Goal: Task Accomplishment & Management: Use online tool/utility

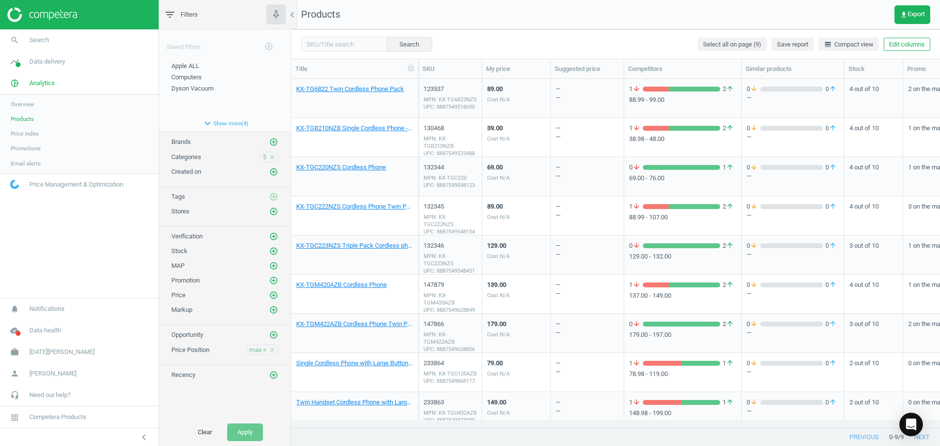
click at [19, 106] on span "Overview" at bounding box center [22, 104] width 23 height 8
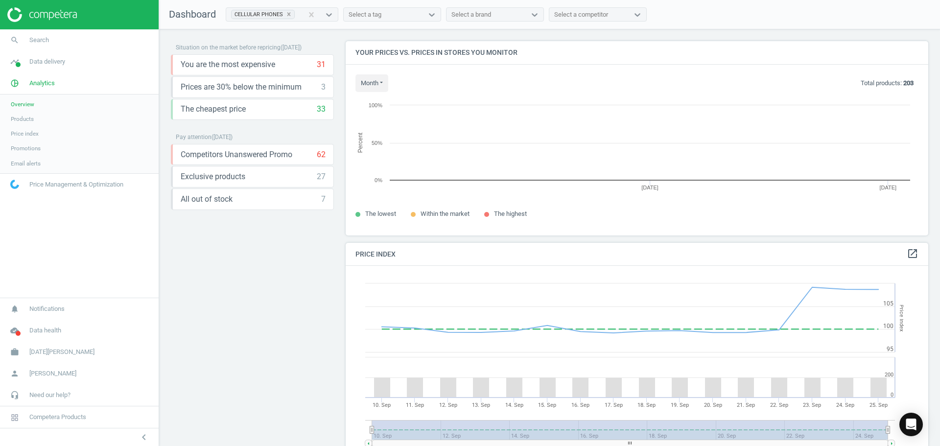
scroll to position [240, 590]
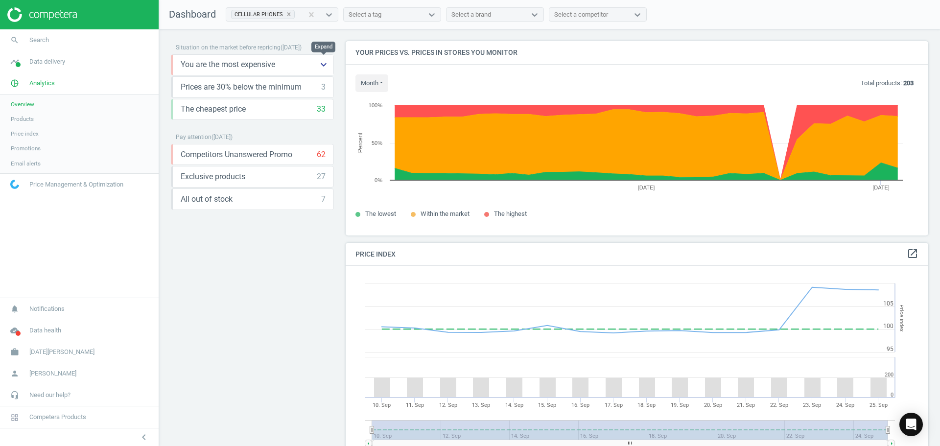
click at [320, 66] on icon "keyboard_arrow_down" at bounding box center [324, 65] width 12 height 12
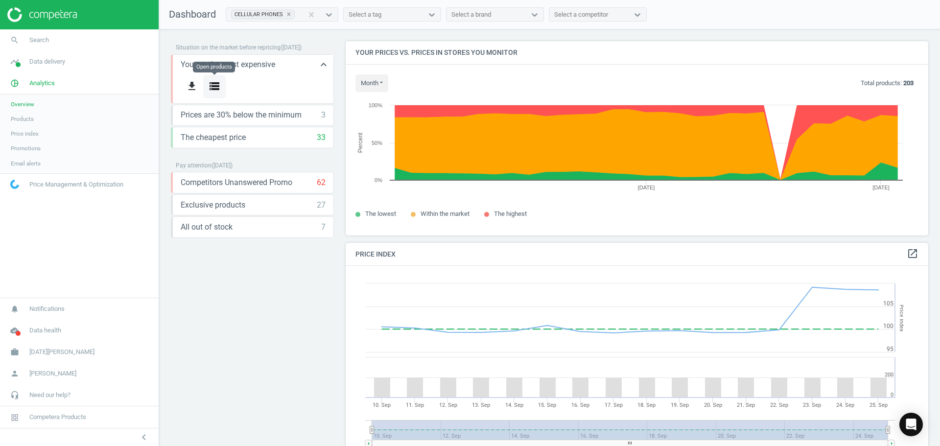
click at [216, 92] on icon "storage" at bounding box center [214, 86] width 12 height 12
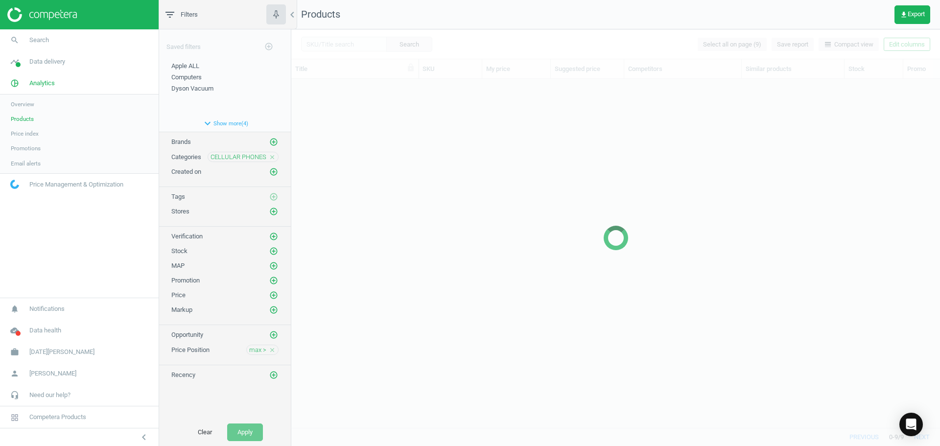
scroll to position [334, 641]
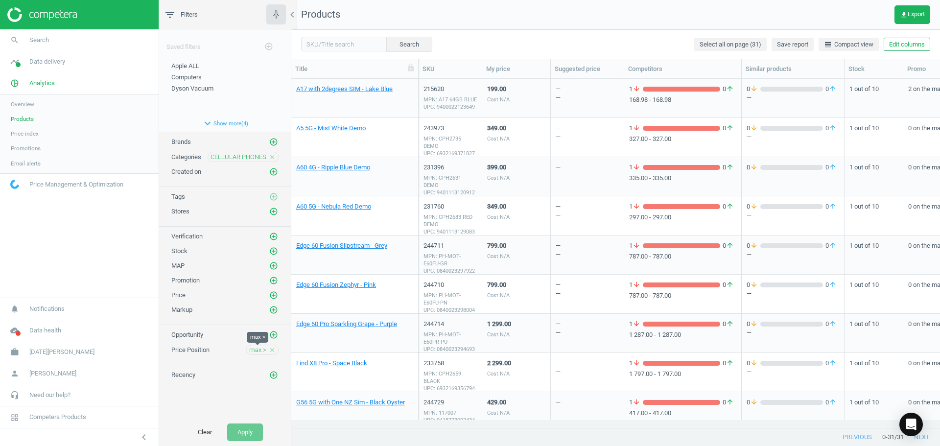
click at [261, 351] on span "max >" at bounding box center [257, 349] width 17 height 9
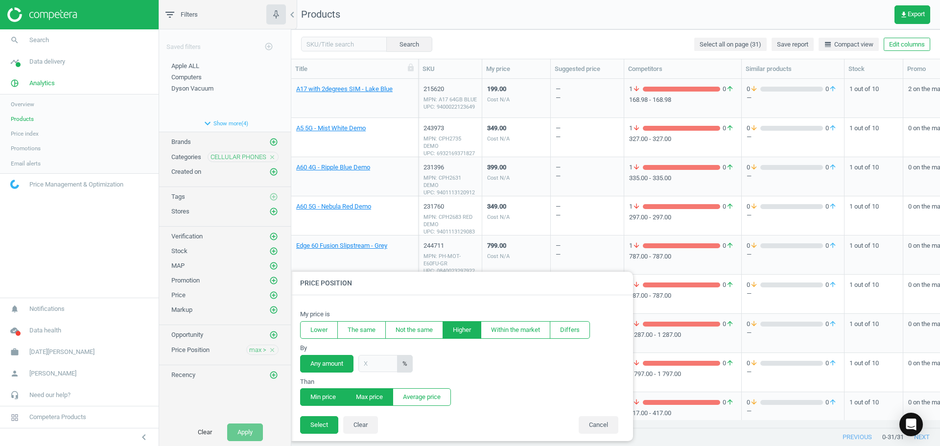
click at [318, 396] on button "Min price" at bounding box center [323, 397] width 46 height 18
click at [326, 329] on button "Lower" at bounding box center [319, 330] width 38 height 18
click at [324, 426] on button "Select" at bounding box center [319, 425] width 38 height 18
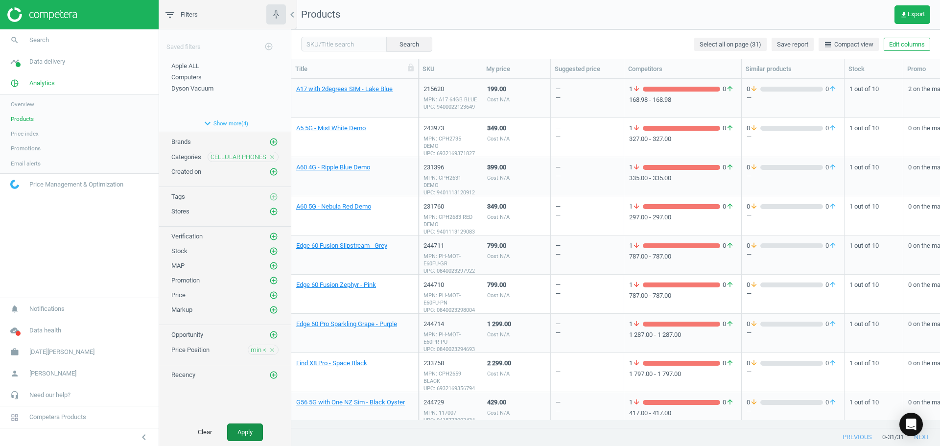
click at [253, 428] on button "Apply" at bounding box center [245, 432] width 36 height 18
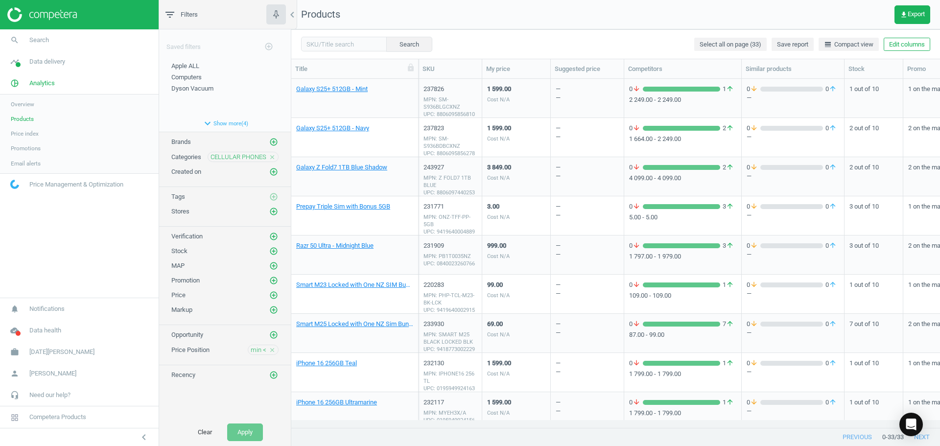
scroll to position [951, 0]
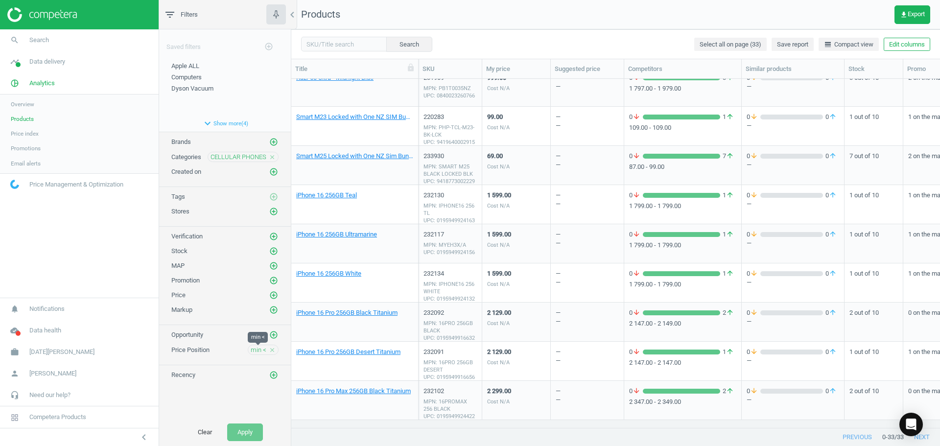
click at [260, 350] on span "min <" at bounding box center [259, 349] width 16 height 9
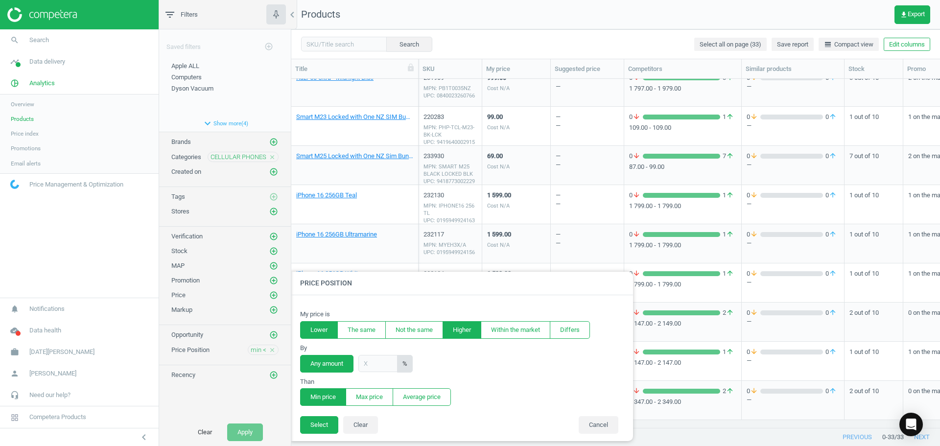
click at [459, 329] on button "Higher" at bounding box center [461, 330] width 39 height 18
click at [314, 426] on button "Select" at bounding box center [319, 425] width 38 height 18
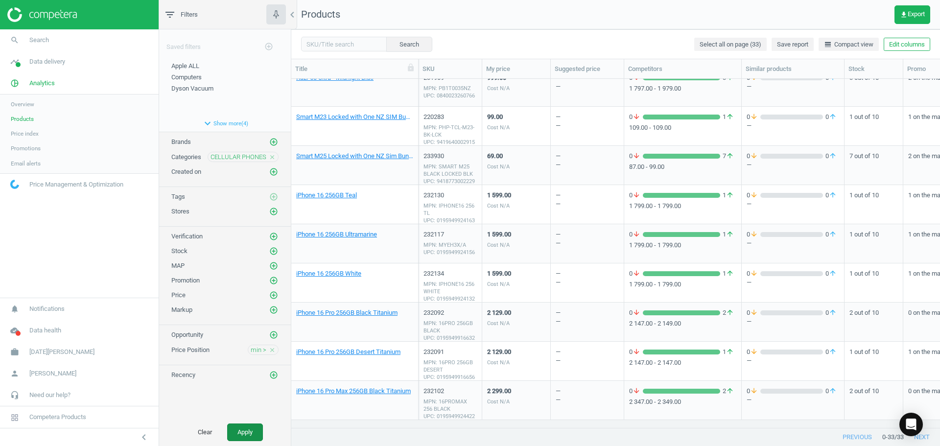
click at [250, 429] on button "Apply" at bounding box center [245, 432] width 36 height 18
